Goal: Task Accomplishment & Management: Use online tool/utility

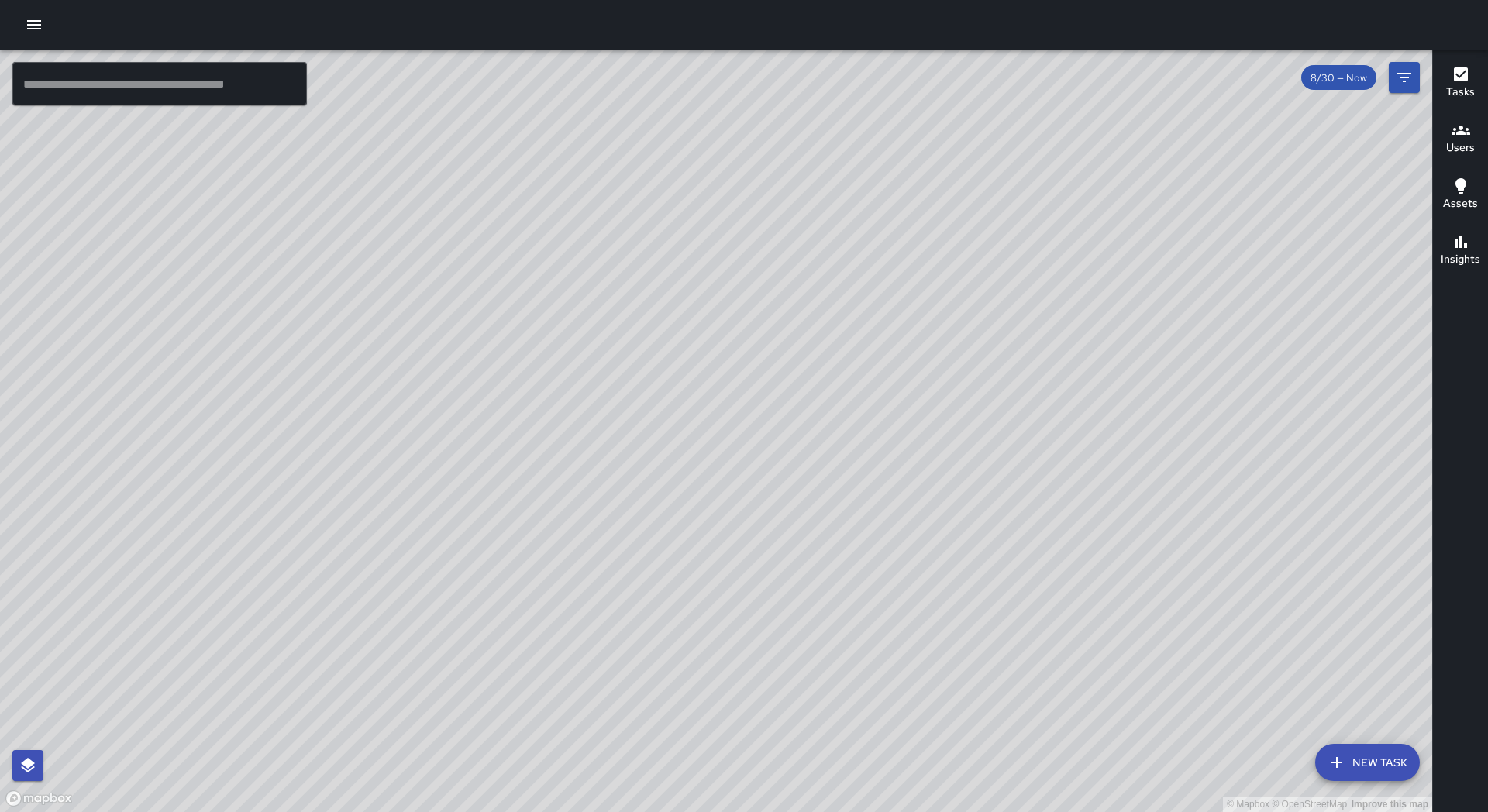
click at [154, 100] on input "text" at bounding box center [160, 83] width 295 height 43
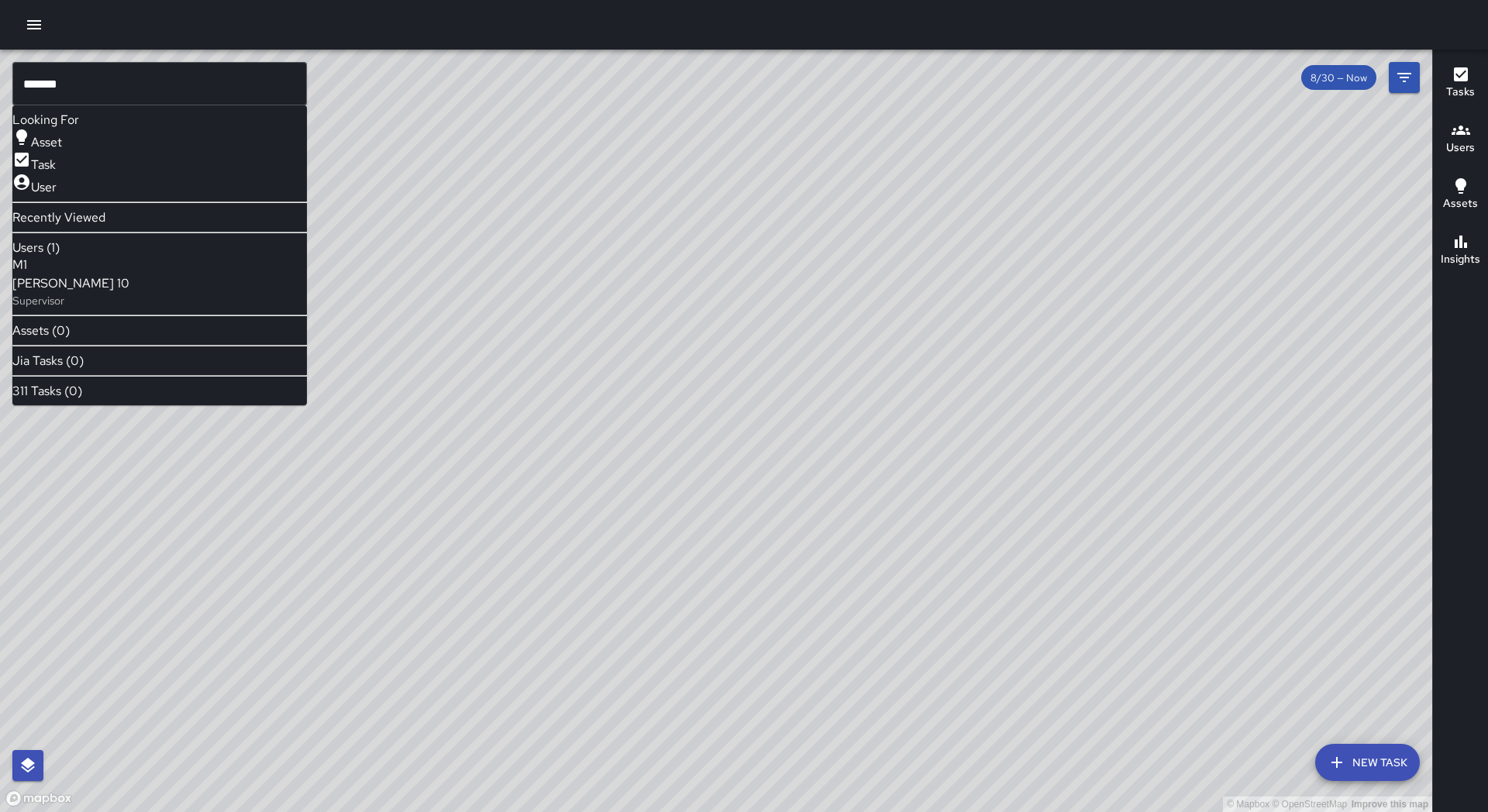
click at [103, 298] on p "Supervisor" at bounding box center [71, 301] width 117 height 16
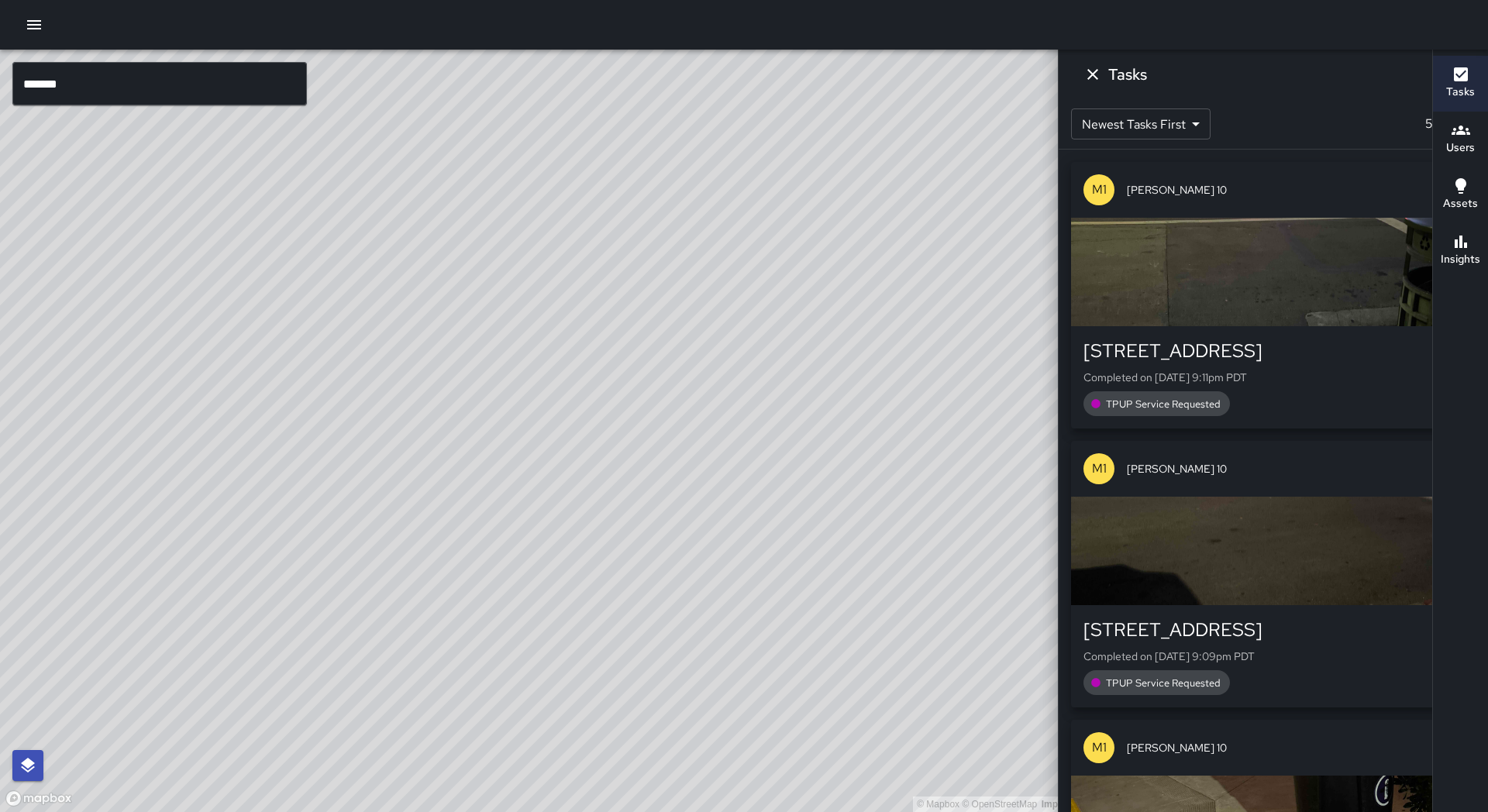
drag, startPoint x: 704, startPoint y: 521, endPoint x: 83, endPoint y: 353, distance: 643.3
click at [83, 353] on div "© Mapbox © OpenStreetMap Improve this map" at bounding box center [561, 431] width 1122 height 762
drag, startPoint x: 564, startPoint y: 524, endPoint x: 488, endPoint y: 440, distance: 113.3
click at [495, 428] on div "© Mapbox © OpenStreetMap Improve this map" at bounding box center [561, 431] width 1122 height 762
click at [82, 78] on input "*******" at bounding box center [160, 83] width 295 height 43
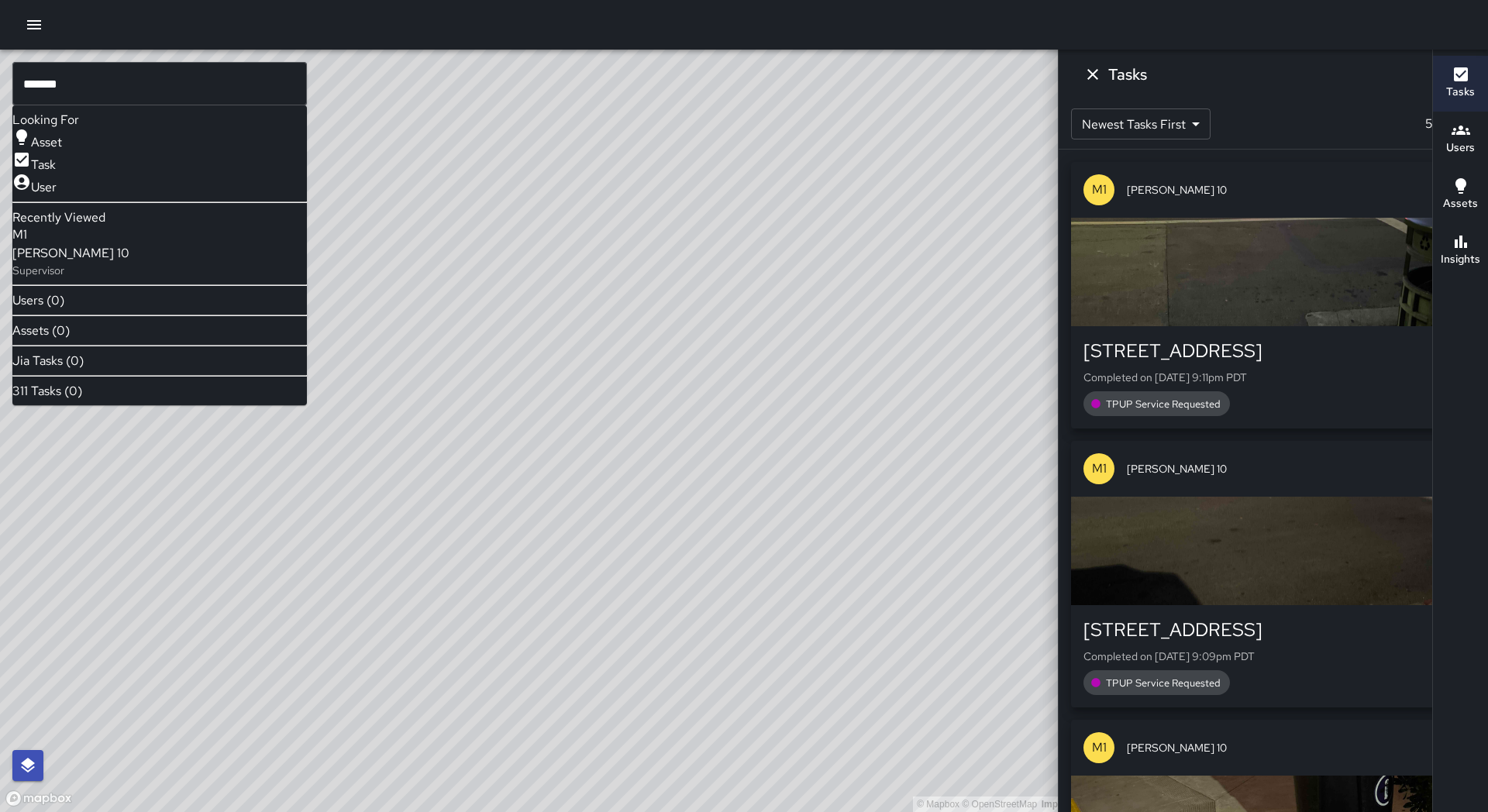
click at [1276, 76] on icon at bounding box center [1286, 76] width 19 height 19
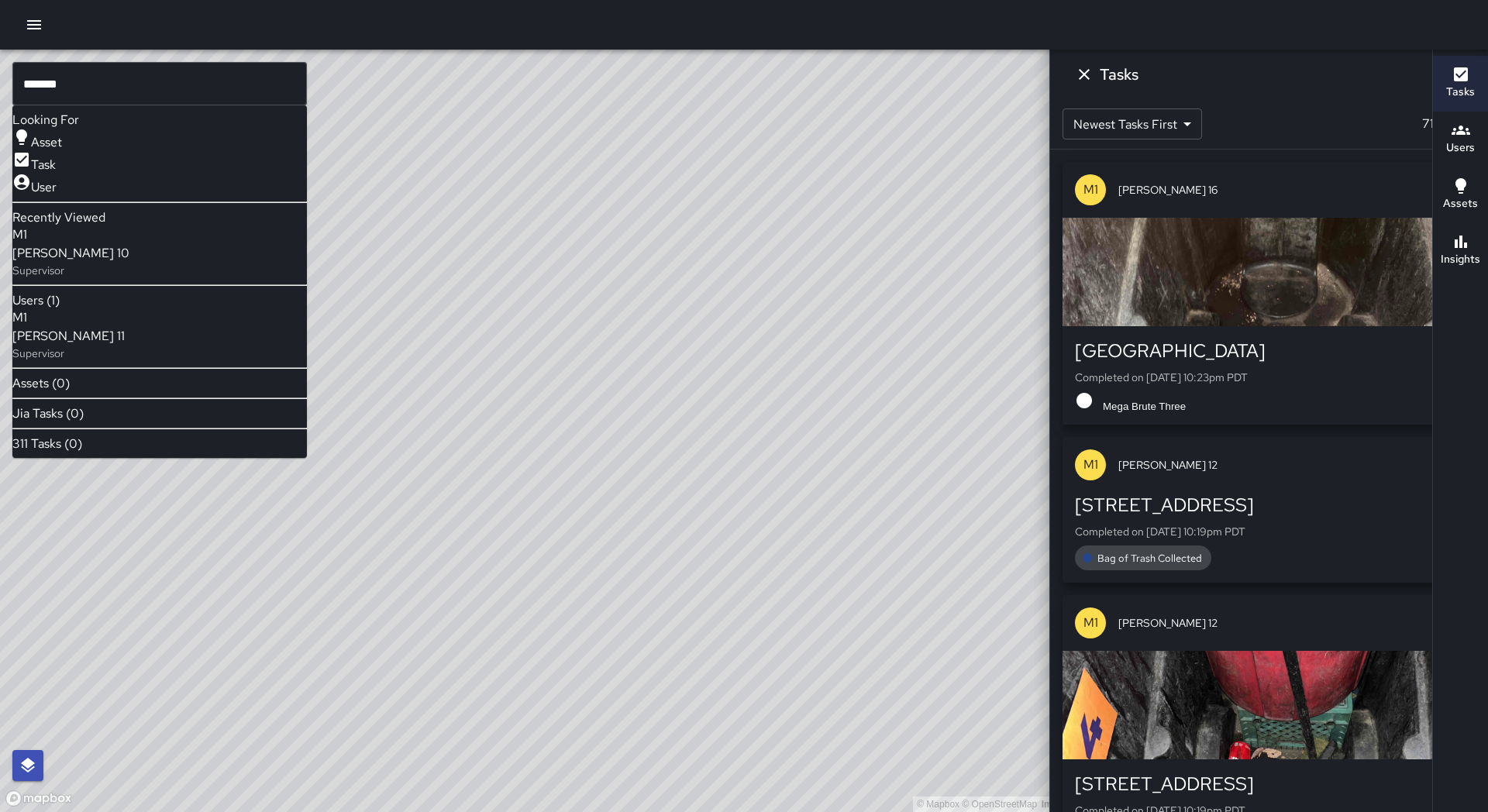
click at [124, 354] on p "Supervisor" at bounding box center [69, 354] width 113 height 16
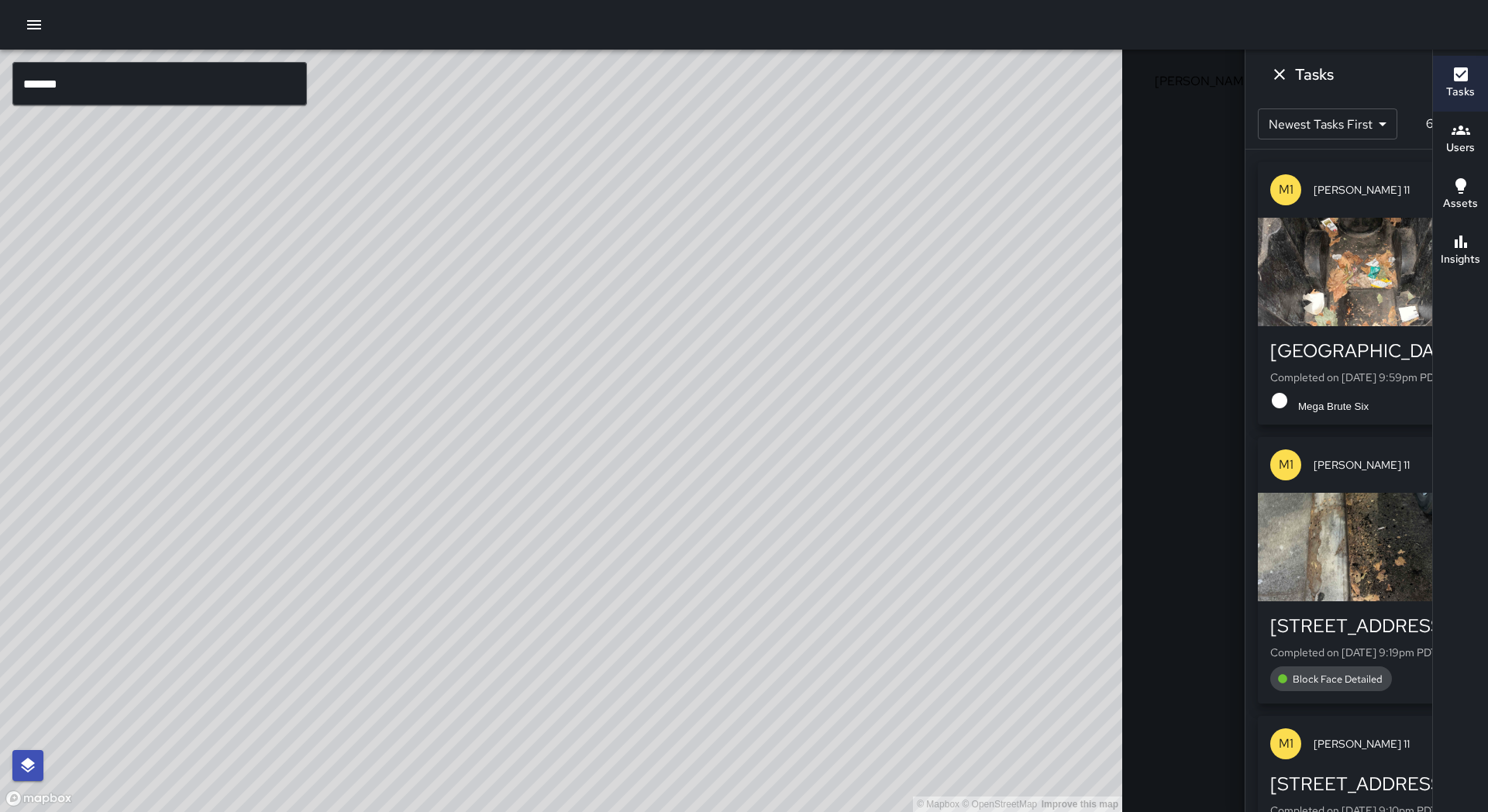
drag, startPoint x: 670, startPoint y: 249, endPoint x: 627, endPoint y: 353, distance: 112.5
click at [627, 353] on div "© Mapbox © OpenStreetMap Improve this map" at bounding box center [561, 431] width 1122 height 762
click at [74, 85] on input "*******" at bounding box center [160, 83] width 295 height 43
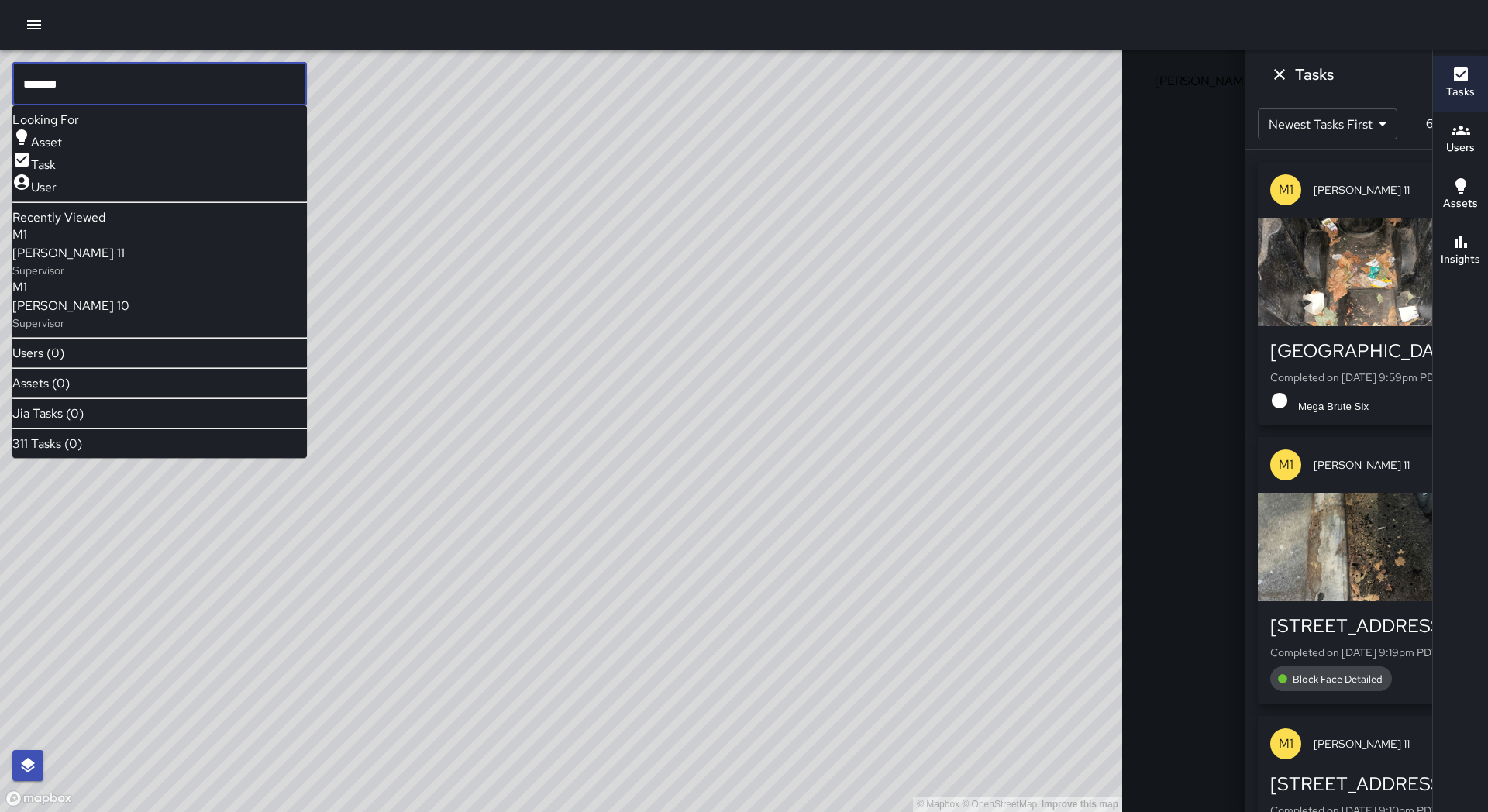
click at [1276, 75] on icon at bounding box center [1286, 76] width 19 height 19
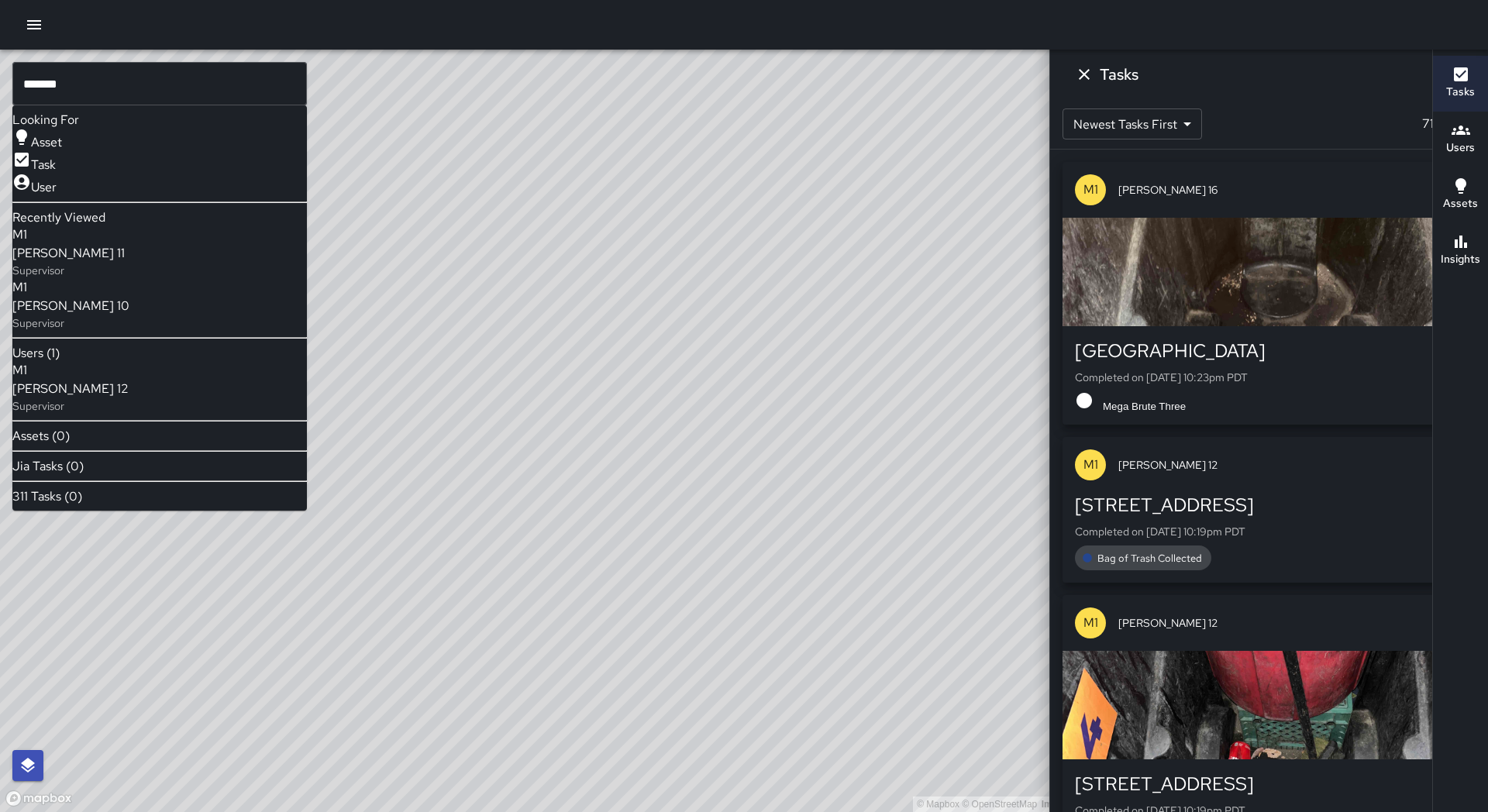
click at [97, 413] on p "Supervisor" at bounding box center [71, 406] width 117 height 16
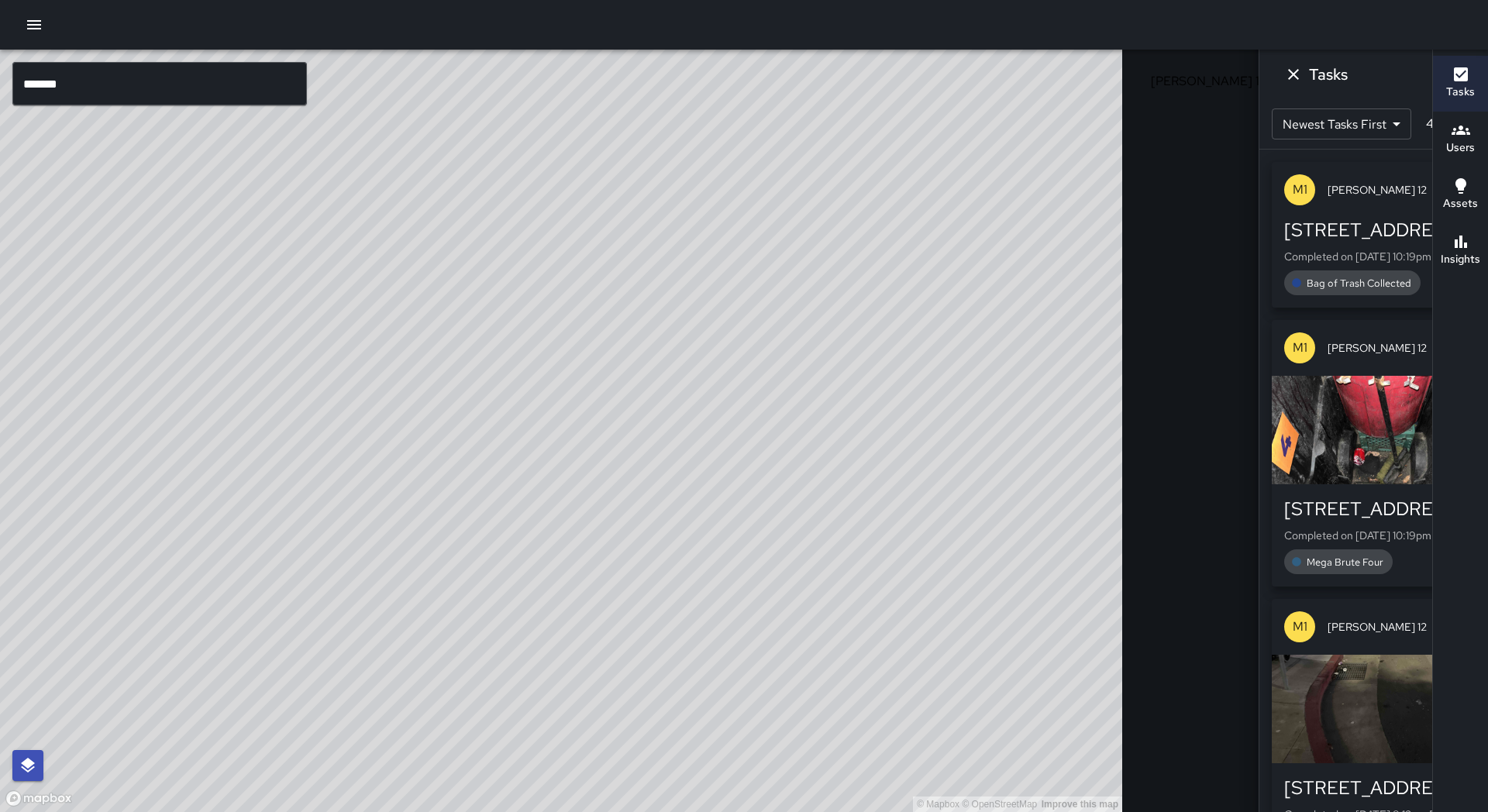
click at [128, 83] on input "*******" at bounding box center [160, 83] width 295 height 43
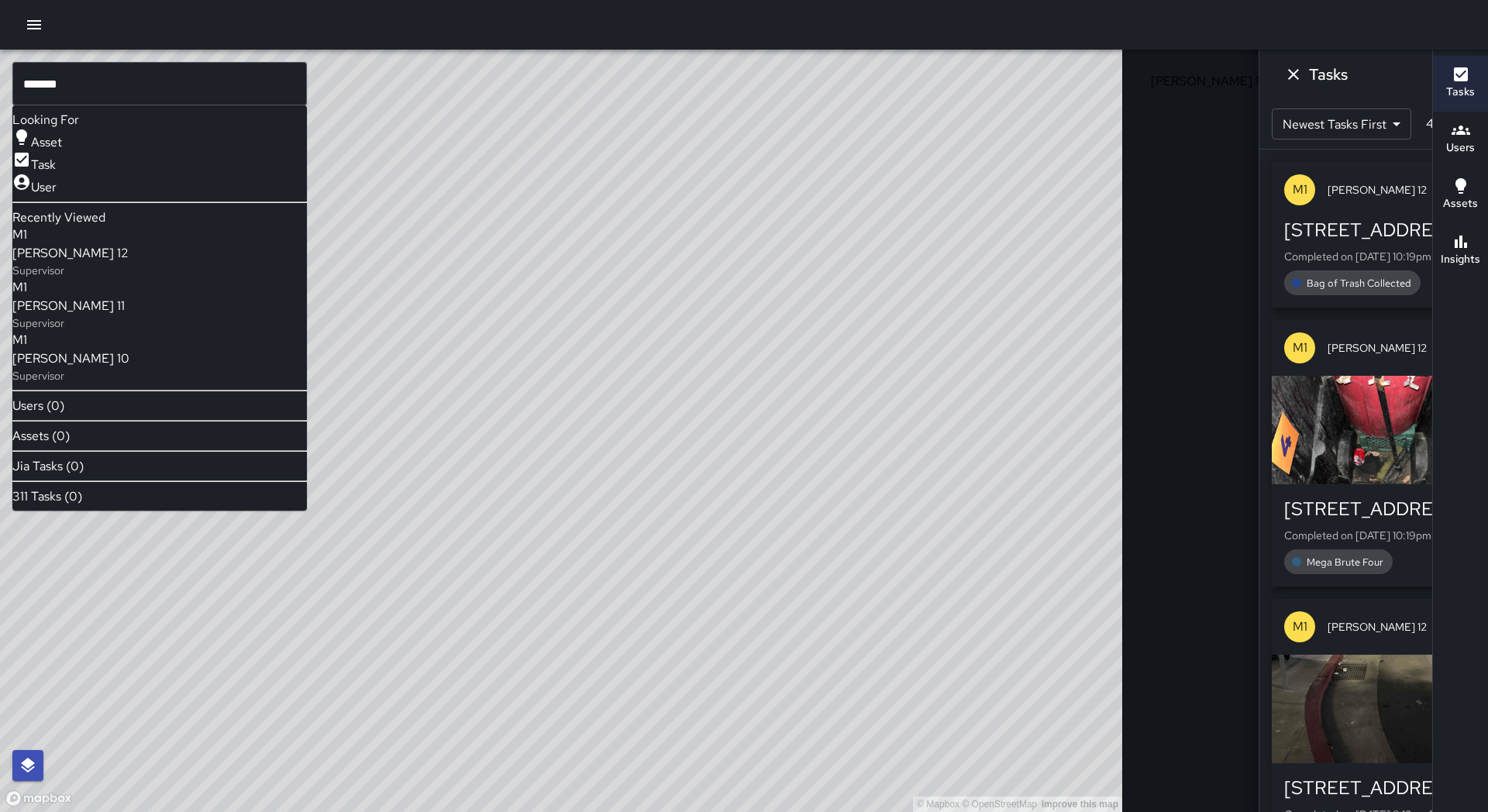
click at [1278, 81] on icon at bounding box center [1286, 76] width 16 height 16
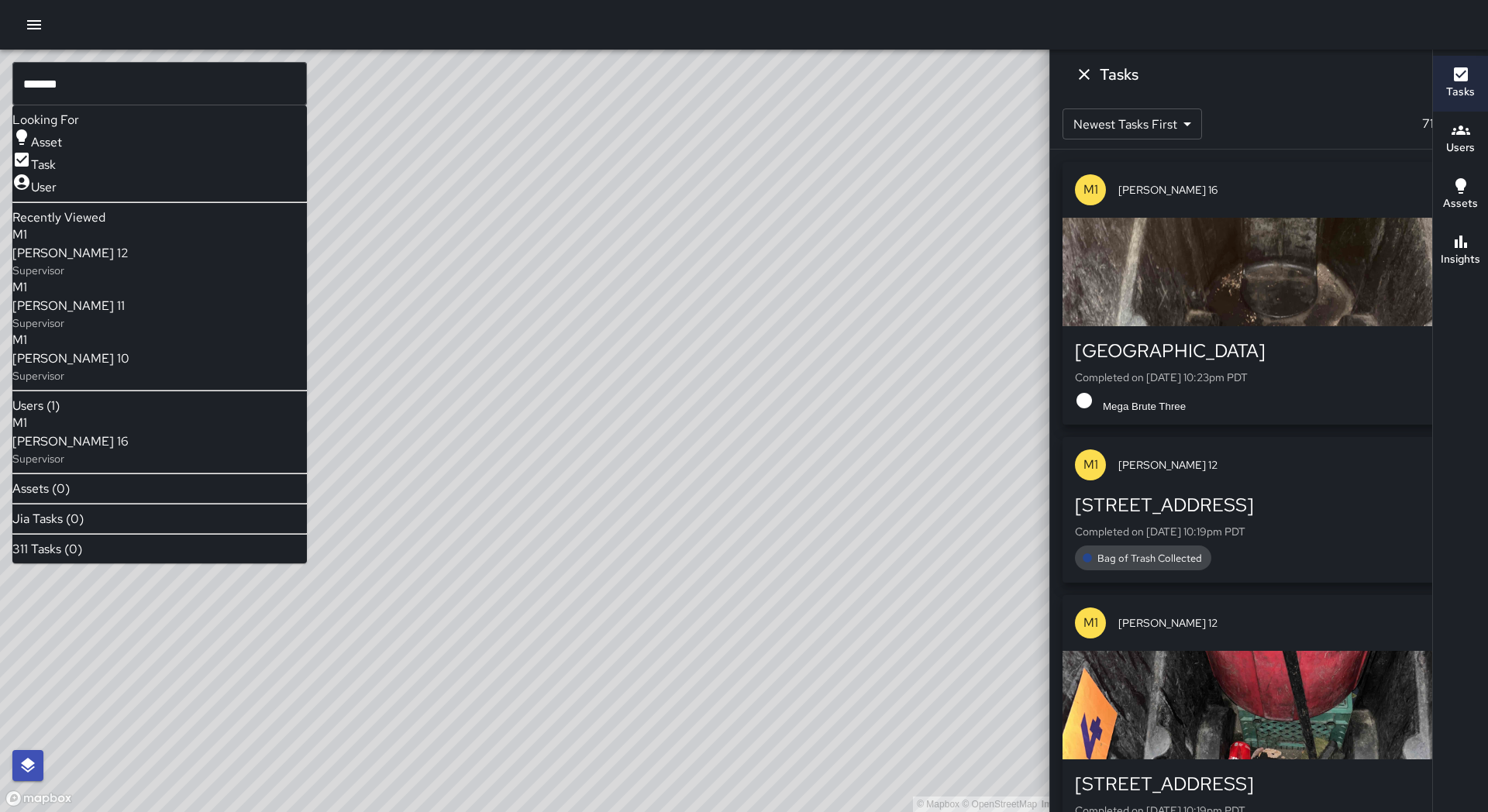
click at [128, 450] on span "[PERSON_NAME] 16" at bounding box center [71, 442] width 117 height 19
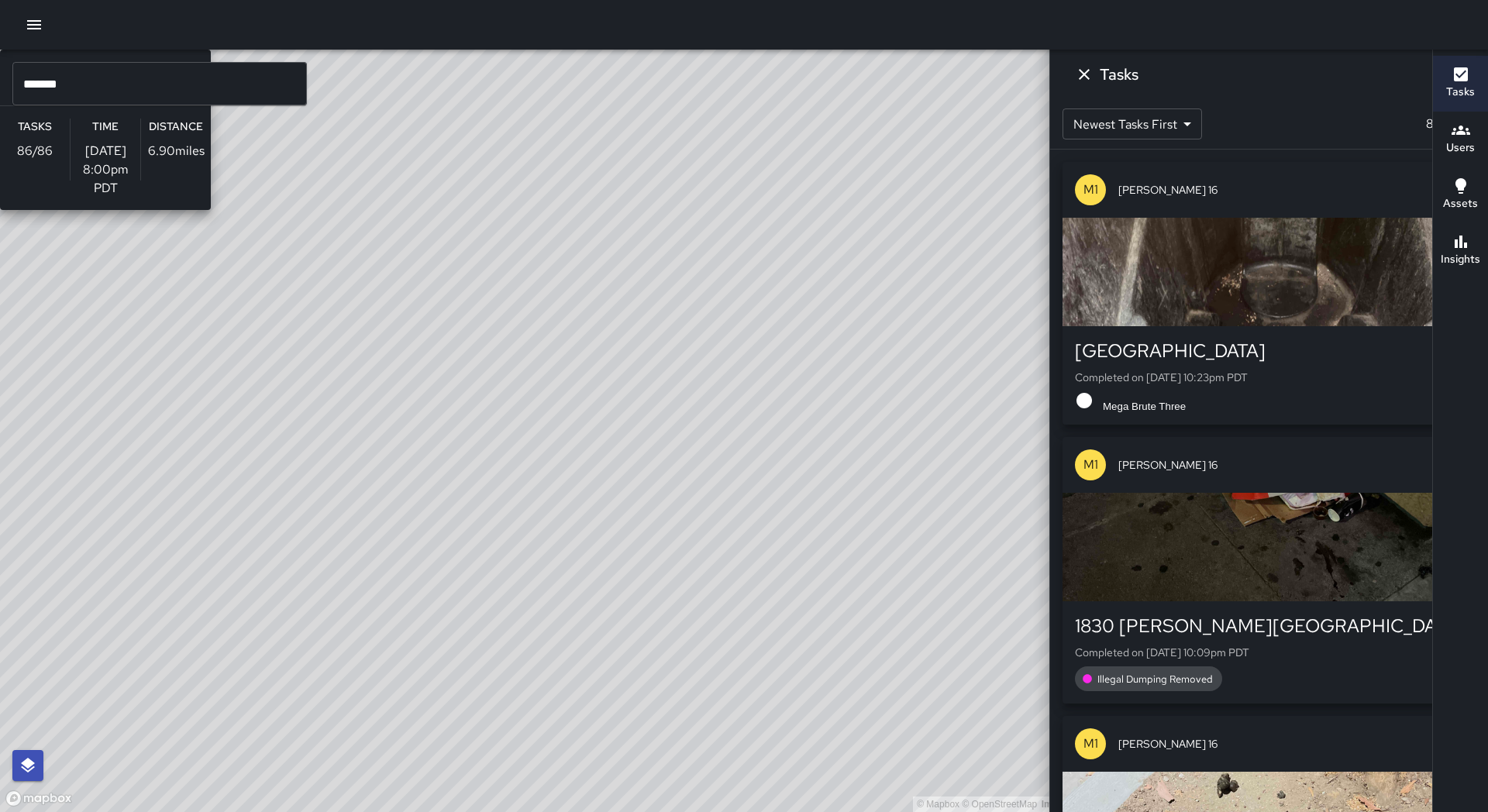
drag, startPoint x: 391, startPoint y: 567, endPoint x: 507, endPoint y: 147, distance: 435.7
click at [507, 147] on div "© Mapbox © OpenStreetMap Improve this map M1 [PERSON_NAME] 16 Supervisor Tasks …" at bounding box center [561, 431] width 1122 height 762
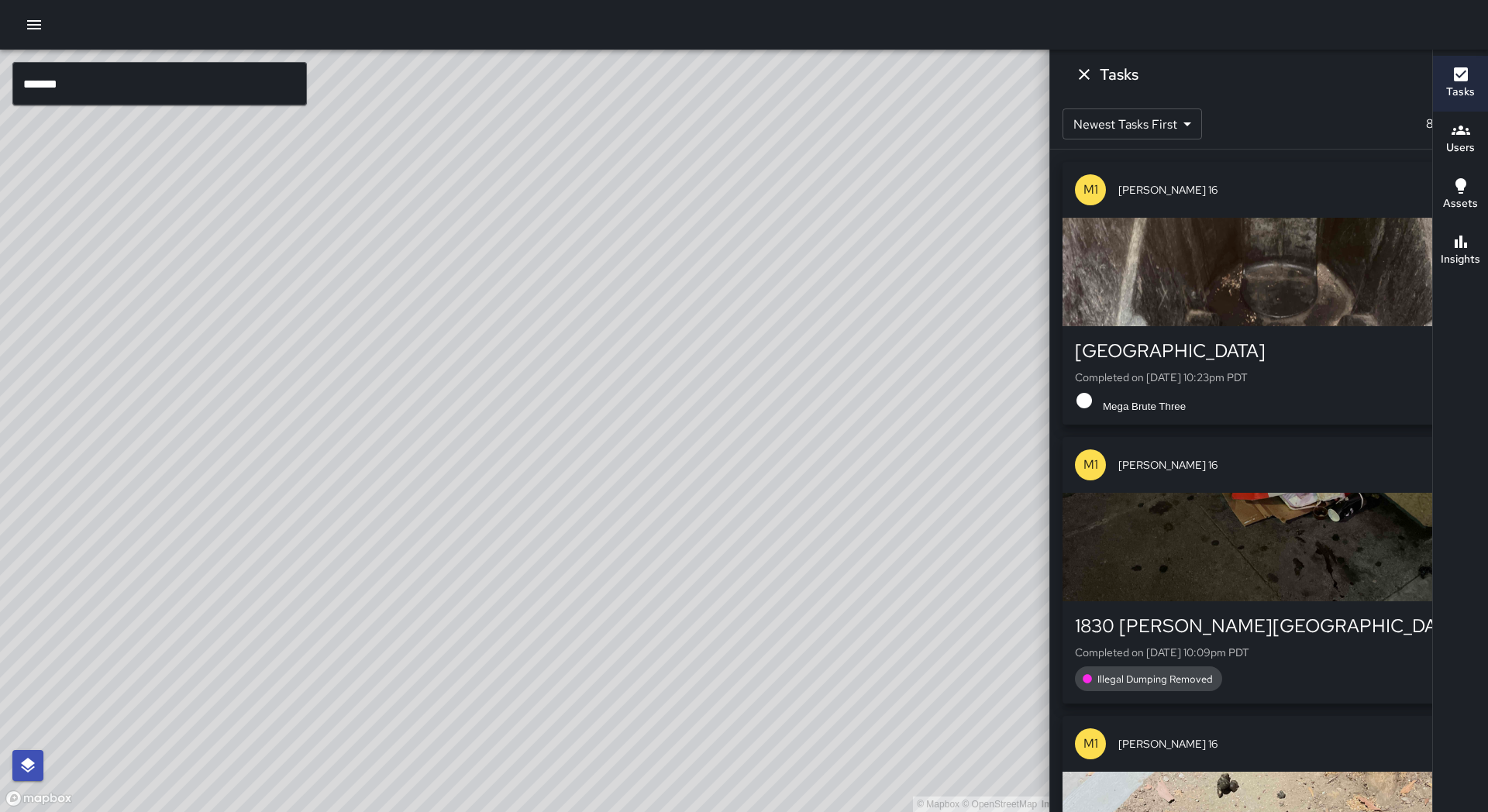
drag, startPoint x: 411, startPoint y: 291, endPoint x: 214, endPoint y: 488, distance: 278.6
click at [217, 499] on div "© Mapbox © OpenStreetMap Improve this map" at bounding box center [561, 431] width 1122 height 762
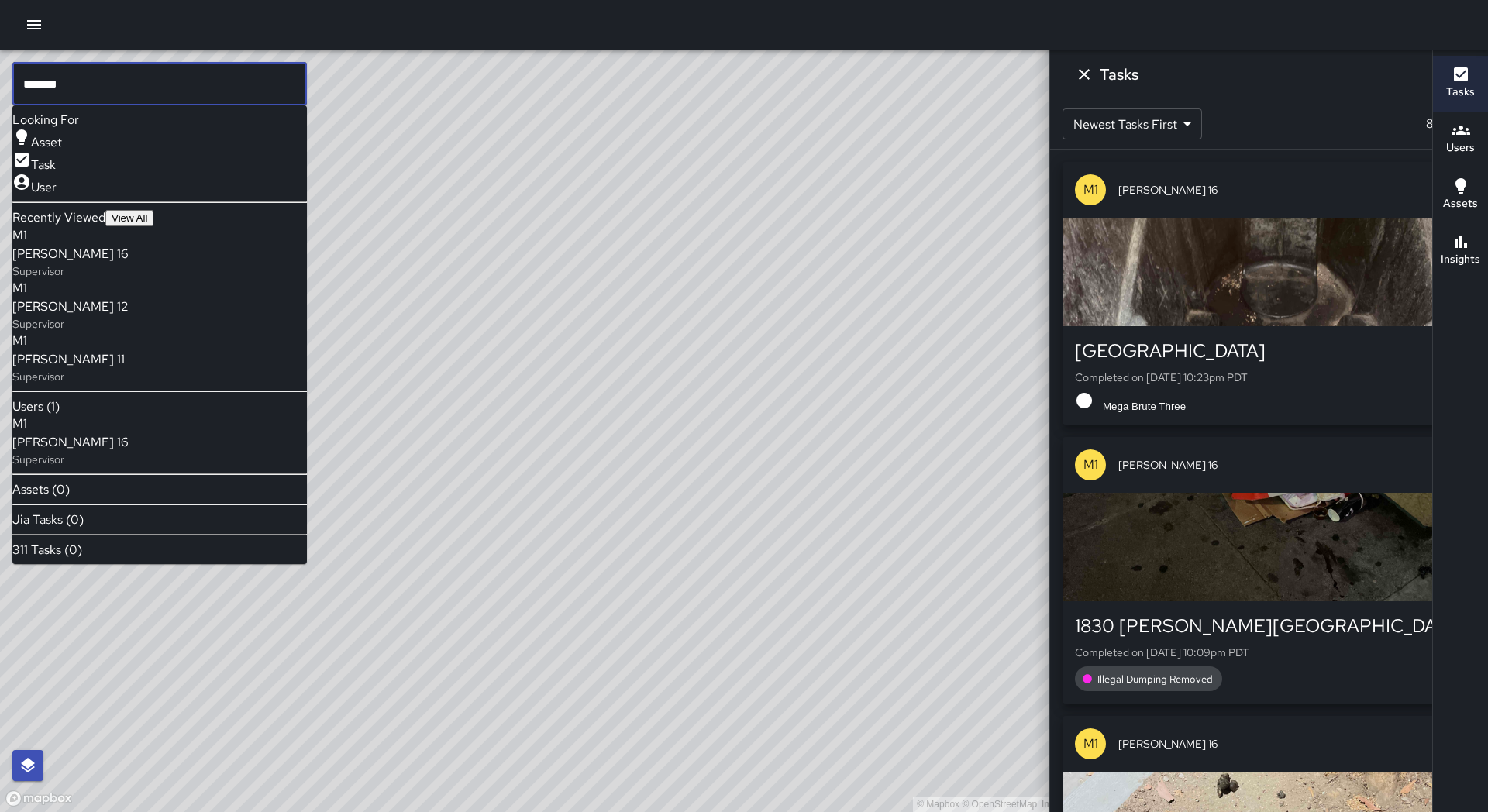
click at [84, 85] on input "*******" at bounding box center [160, 83] width 295 height 43
type input "*"
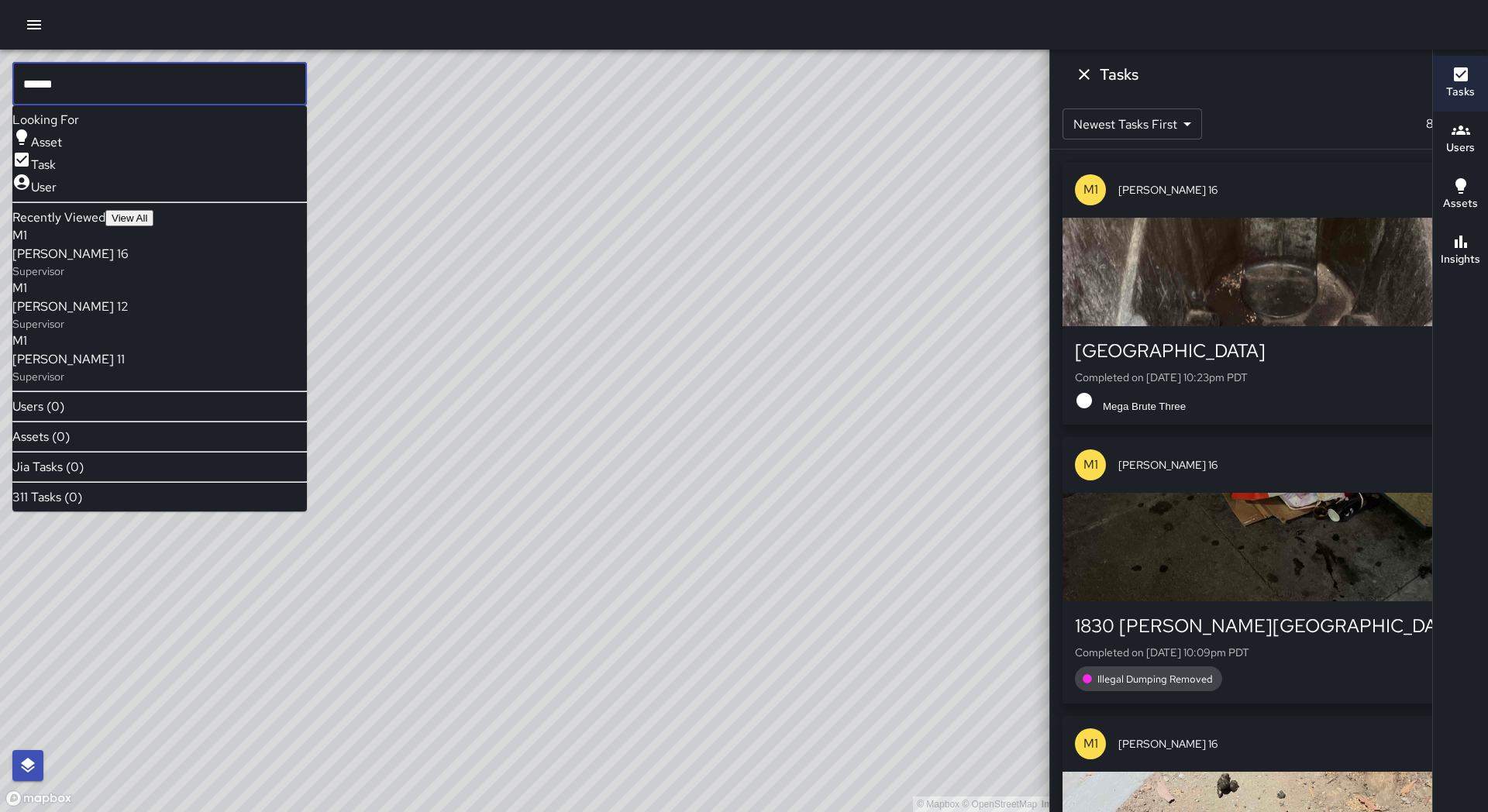
click at [1276, 81] on icon at bounding box center [1286, 76] width 19 height 19
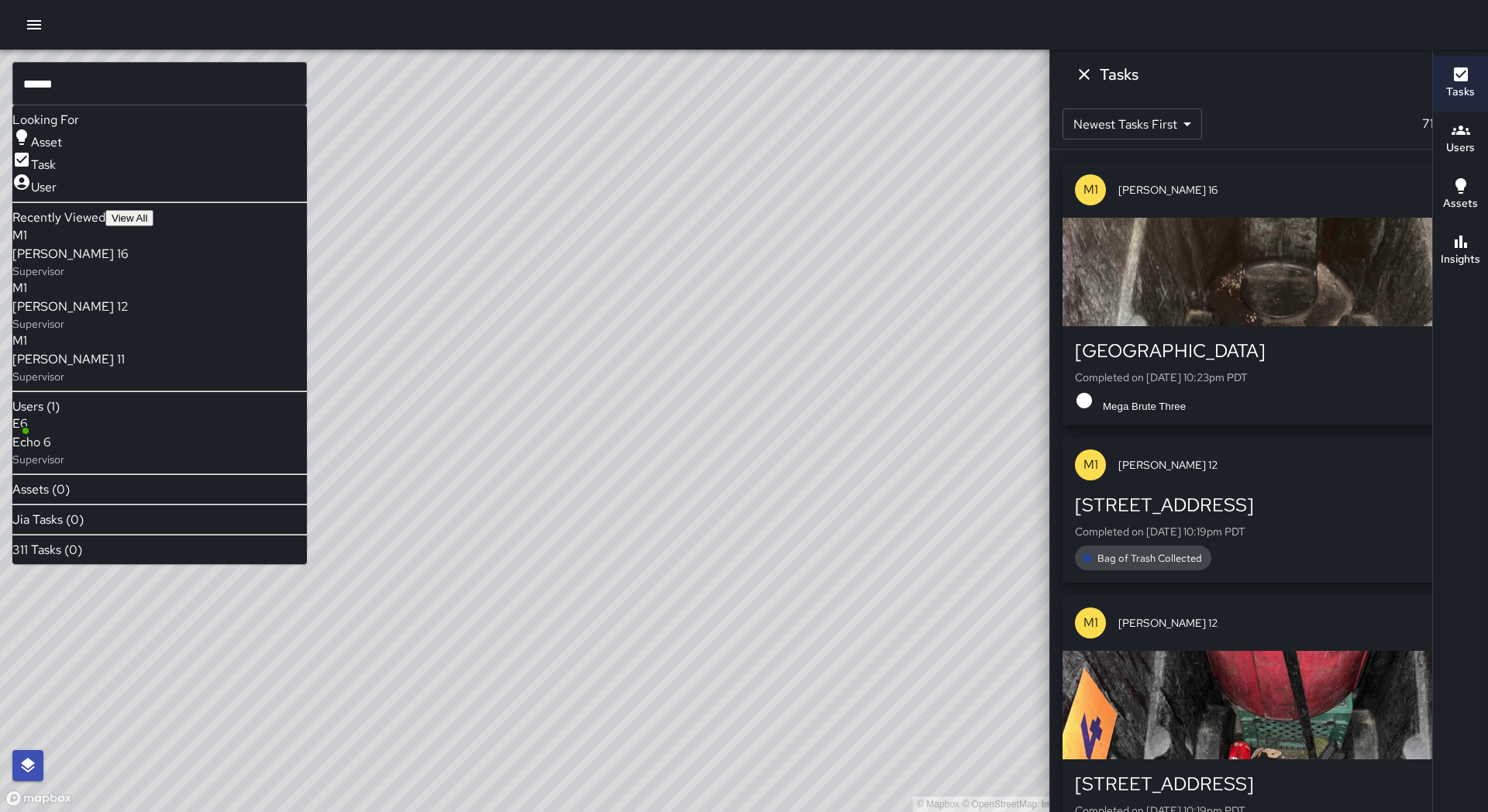
click at [65, 448] on span "Echo 6" at bounding box center [39, 443] width 52 height 19
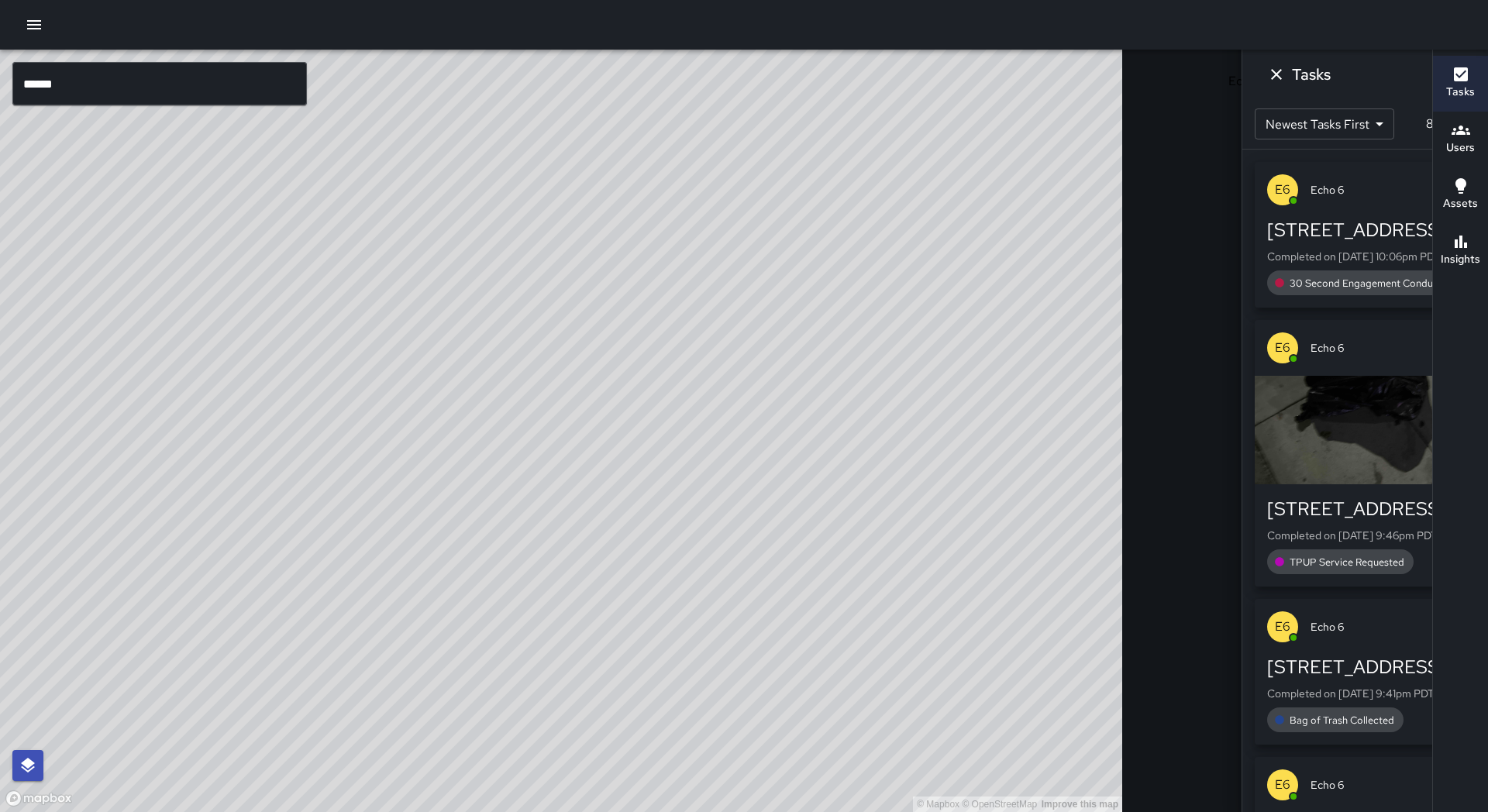
drag, startPoint x: 491, startPoint y: 310, endPoint x: 410, endPoint y: 659, distance: 358.3
click at [410, 659] on div "© Mapbox © OpenStreetMap Improve this map" at bounding box center [561, 431] width 1122 height 762
drag, startPoint x: 250, startPoint y: 403, endPoint x: 572, endPoint y: 386, distance: 322.4
click at [571, 386] on div "© Mapbox © OpenStreetMap Improve this map" at bounding box center [561, 431] width 1122 height 762
drag, startPoint x: 507, startPoint y: 519, endPoint x: 400, endPoint y: 243, distance: 296.0
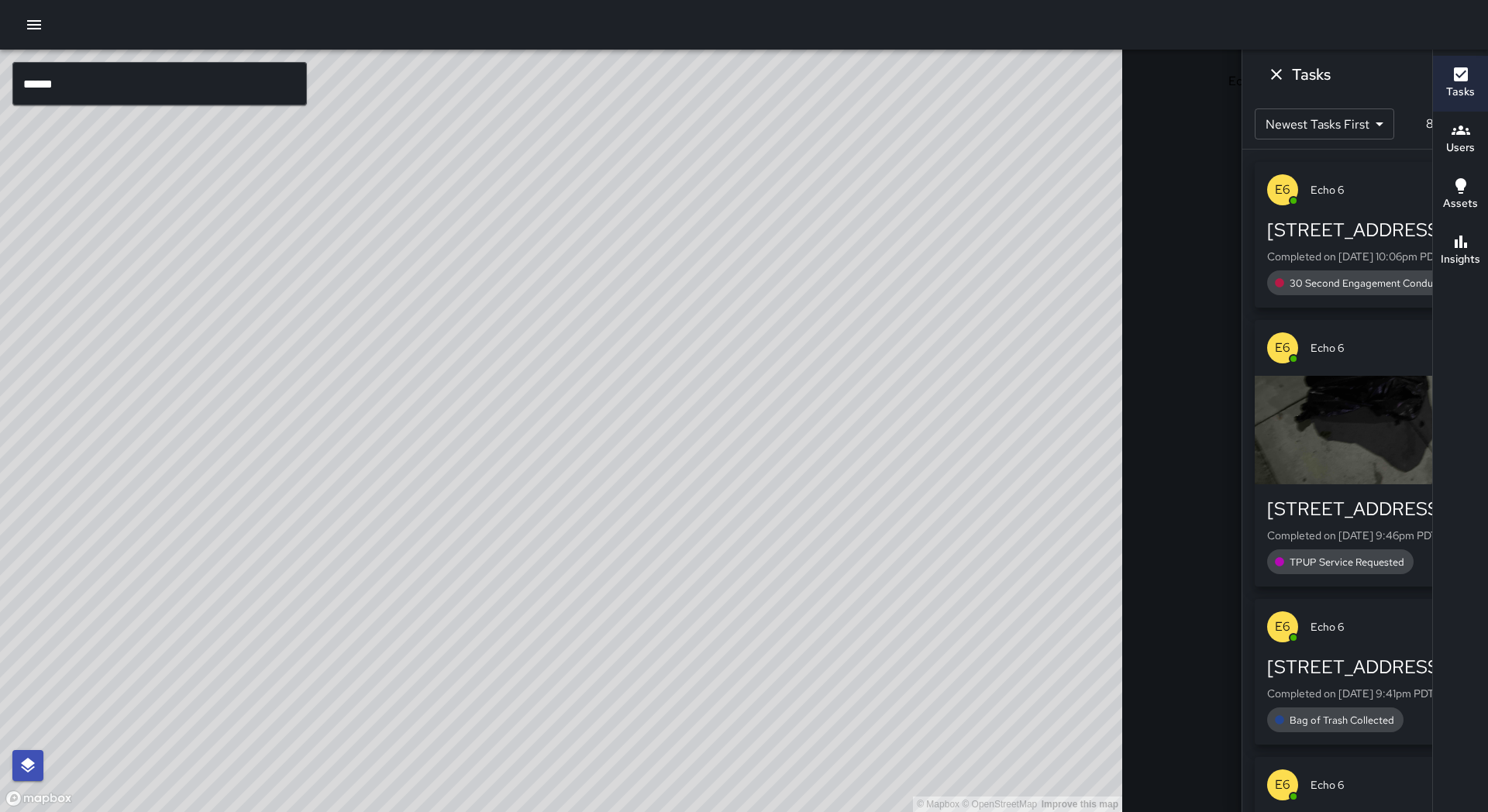
click at [400, 243] on div "© Mapbox © OpenStreetMap Improve this map" at bounding box center [561, 431] width 1122 height 762
drag, startPoint x: 388, startPoint y: 430, endPoint x: 596, endPoint y: 265, distance: 265.5
click at [596, 265] on div "© Mapbox © OpenStreetMap Improve this map" at bounding box center [561, 431] width 1122 height 762
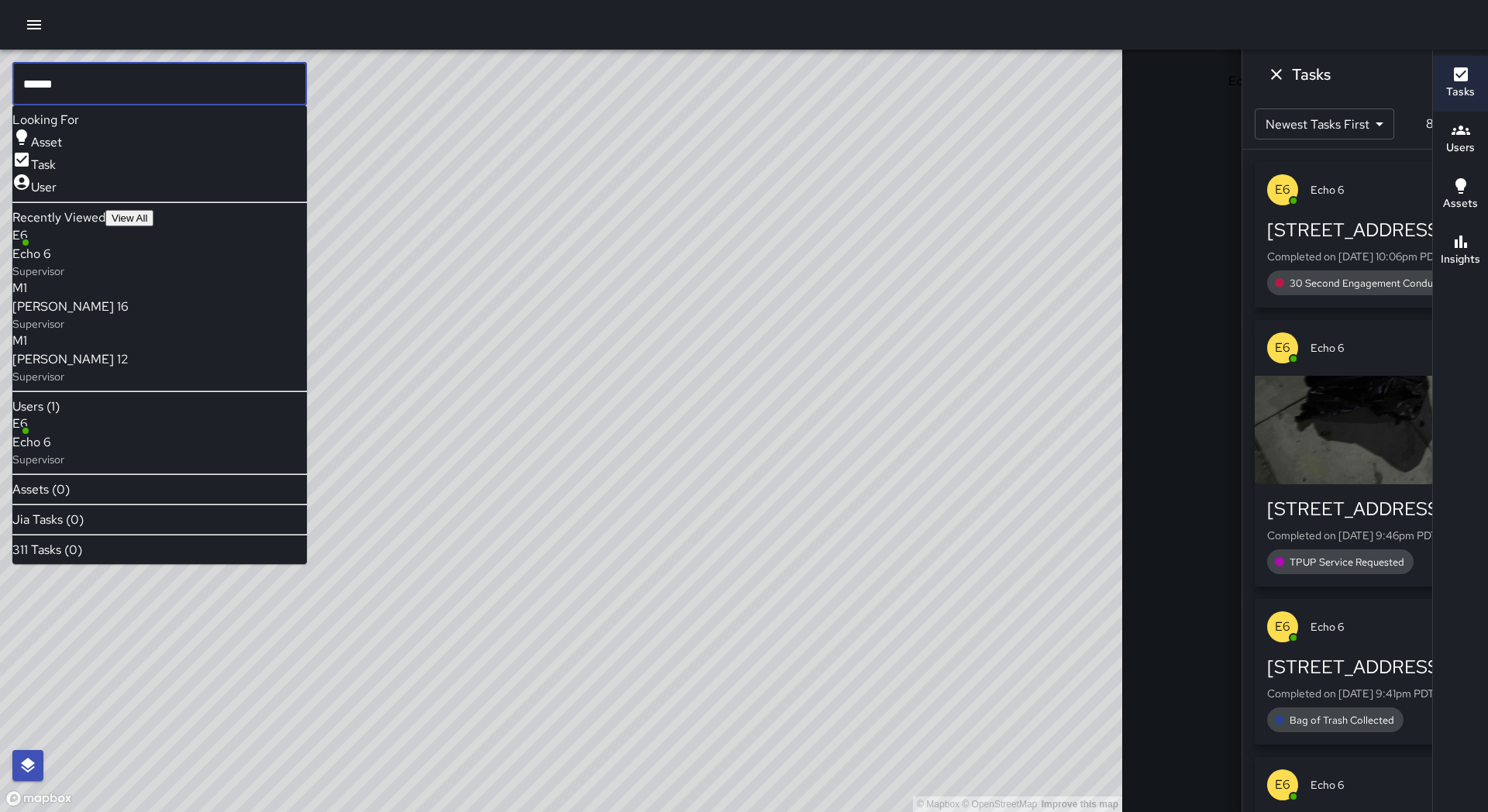
click at [72, 86] on input "******" at bounding box center [160, 83] width 295 height 43
type input "*"
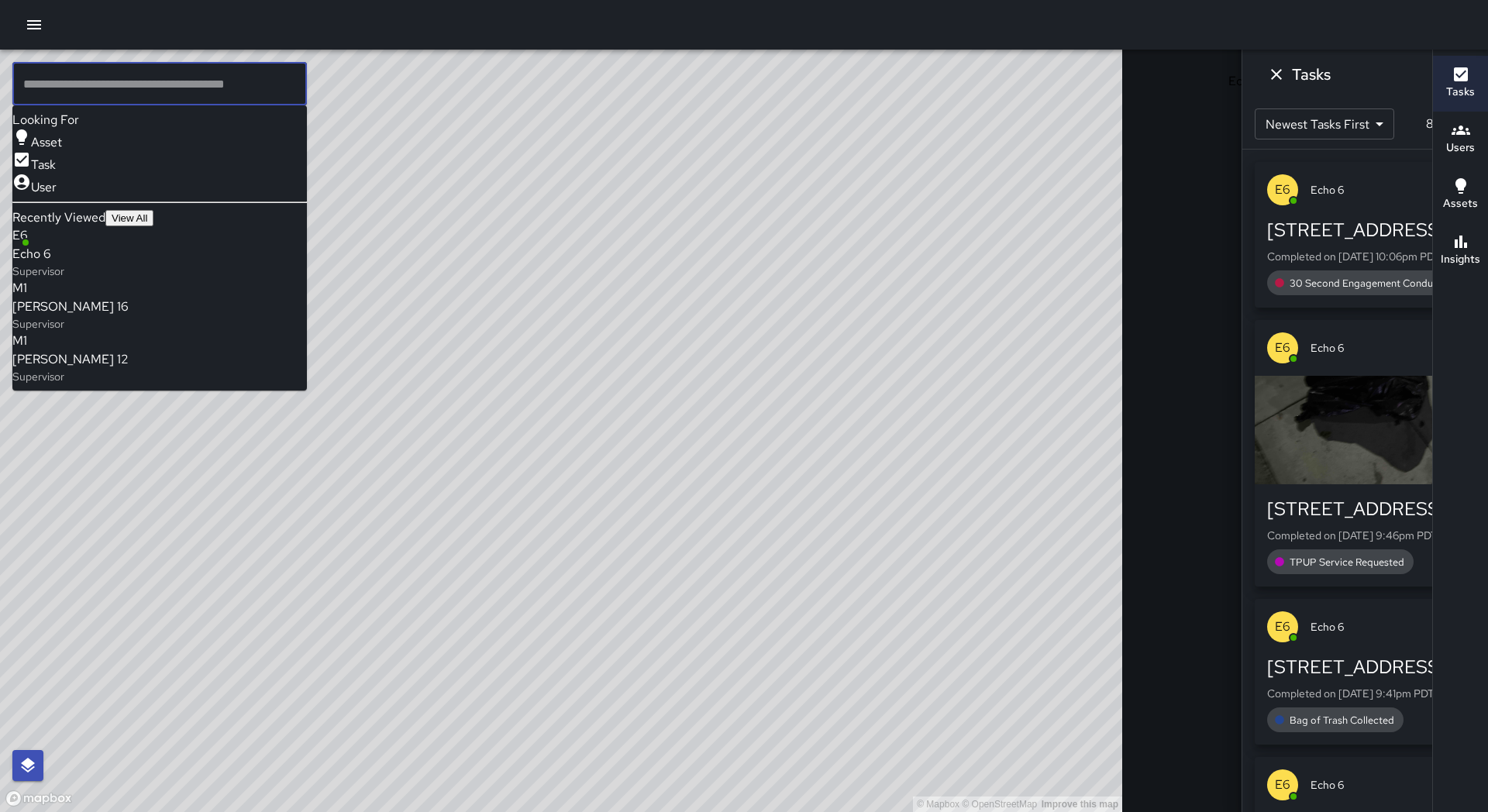
drag, startPoint x: 65, startPoint y: 90, endPoint x: 0, endPoint y: 82, distance: 65.5
click at [65, 90] on input "text" at bounding box center [160, 83] width 295 height 43
